Goal: Transaction & Acquisition: Purchase product/service

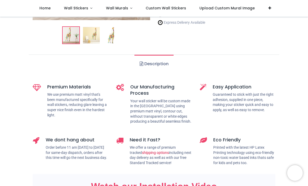
scroll to position [130, 0]
click at [161, 64] on link "Description" at bounding box center [153, 63] width 39 height 18
click at [160, 57] on link "Description" at bounding box center [153, 63] width 39 height 18
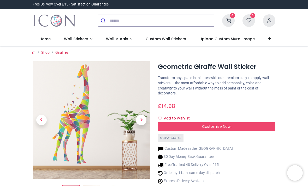
scroll to position [0, 0]
click at [141, 120] on span "Next" at bounding box center [141, 120] width 10 height 10
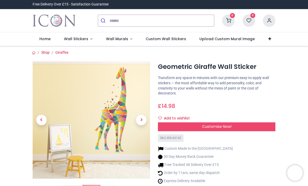
click at [138, 120] on span "Next" at bounding box center [141, 120] width 10 height 10
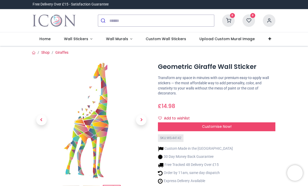
click at [141, 122] on span "Next" at bounding box center [141, 120] width 10 height 10
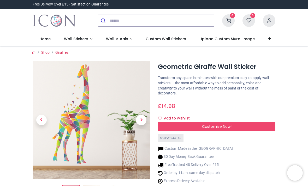
click at [143, 120] on span "Next" at bounding box center [141, 120] width 10 height 10
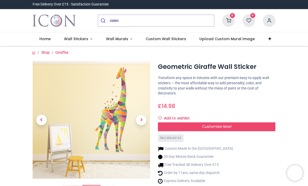
click at [141, 116] on span "Next" at bounding box center [141, 120] width 10 height 10
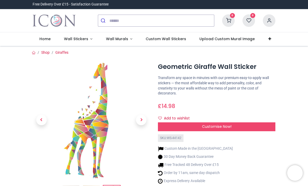
click at [220, 126] on span "Customise Now!" at bounding box center [216, 126] width 29 height 5
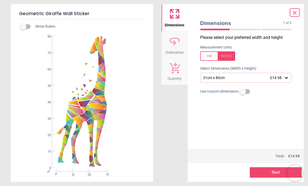
click at [285, 78] on icon at bounding box center [285, 77] width 5 height 5
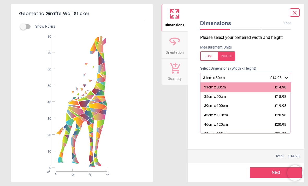
click at [226, 122] on div "46cm x 120cm" at bounding box center [216, 124] width 24 height 5
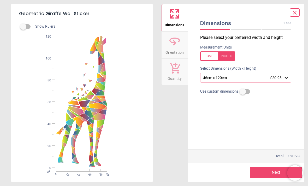
click at [295, 14] on icon at bounding box center [294, 13] width 6 height 6
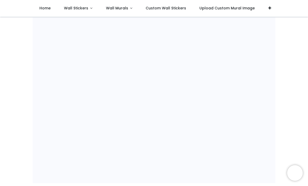
scroll to position [319, 0]
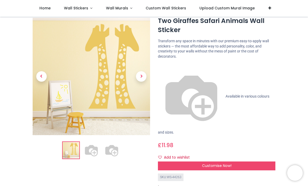
scroll to position [17, 0]
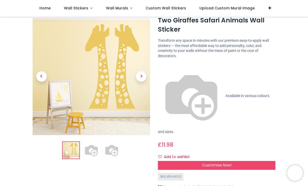
click at [142, 78] on span "Next" at bounding box center [141, 76] width 10 height 10
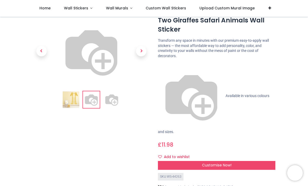
click at [142, 57] on span "Next" at bounding box center [141, 51] width 10 height 10
click at [139, 57] on span "Next" at bounding box center [141, 51] width 10 height 10
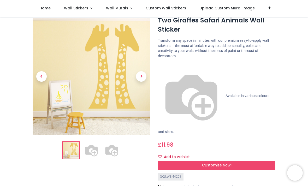
click at [227, 162] on span "Customise Now!" at bounding box center [216, 164] width 29 height 5
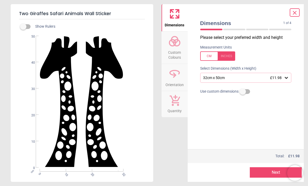
click at [284, 77] on icon at bounding box center [285, 77] width 5 height 5
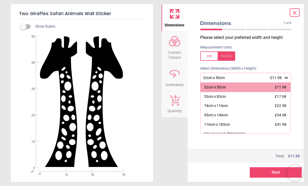
click at [281, 116] on span "£34.98" at bounding box center [280, 115] width 11 height 4
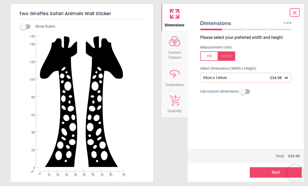
click at [278, 171] on button "Next" at bounding box center [276, 172] width 52 height 10
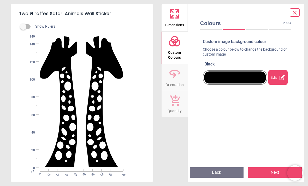
click at [282, 76] on icon at bounding box center [281, 77] width 5 height 5
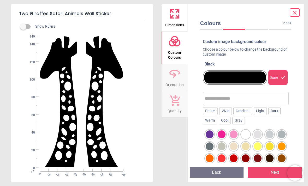
click at [210, 132] on div at bounding box center [209, 134] width 8 height 8
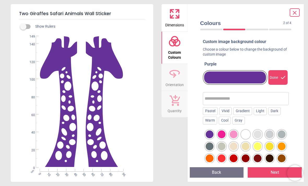
click at [281, 145] on div at bounding box center [281, 146] width 8 height 8
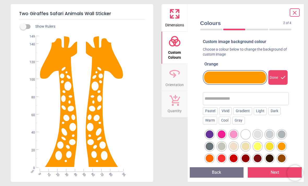
click at [210, 157] on div at bounding box center [209, 158] width 8 height 8
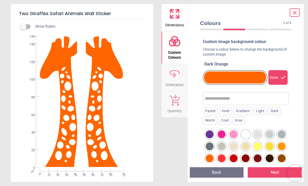
click at [209, 133] on div at bounding box center [209, 134] width 8 height 8
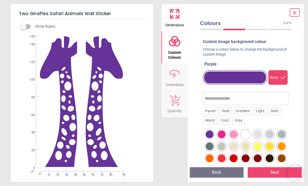
click at [275, 172] on button "Next" at bounding box center [274, 172] width 54 height 10
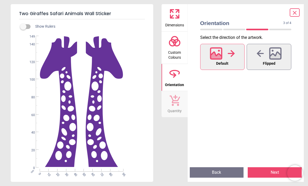
click at [277, 170] on button "Next" at bounding box center [274, 172] width 54 height 10
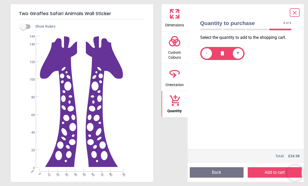
click at [273, 172] on button "Add to cart" at bounding box center [274, 172] width 54 height 10
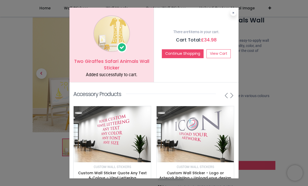
click at [220, 53] on link "View Cart" at bounding box center [218, 53] width 24 height 9
